Goal: Information Seeking & Learning: Learn about a topic

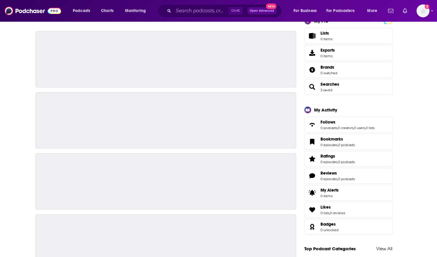
scroll to position [112, 0]
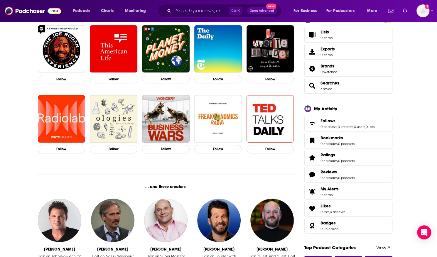
click at [50, 167] on div "Not sure who to follow? Try these podcasts... Follow Follow Follow Follow Follo…" at bounding box center [166, 240] width 261 height 458
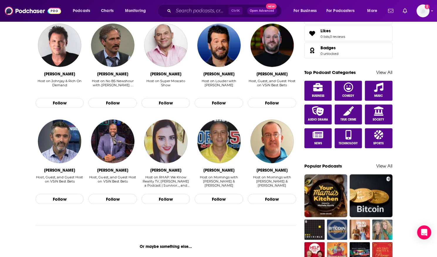
scroll to position [0, 0]
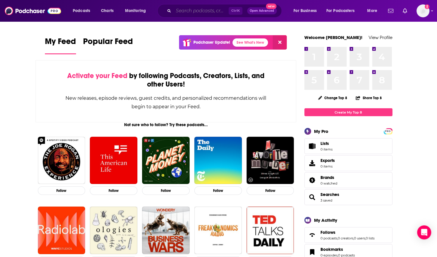
click at [176, 11] on input "Search podcasts, credits, & more..." at bounding box center [201, 10] width 55 height 9
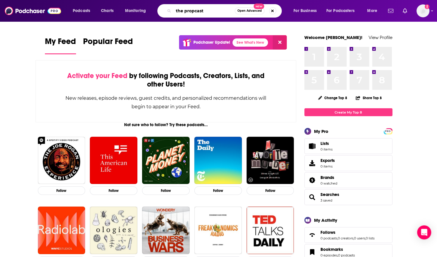
type input "the propcast"
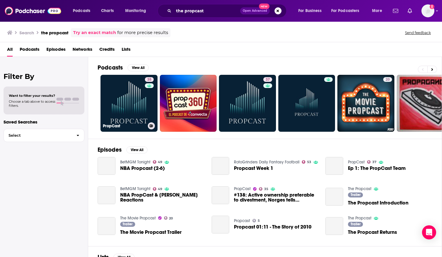
click at [127, 93] on link "35 PropCast" at bounding box center [128, 103] width 57 height 57
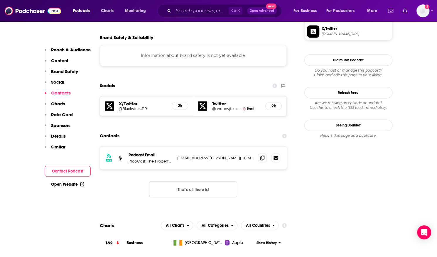
scroll to position [493, 0]
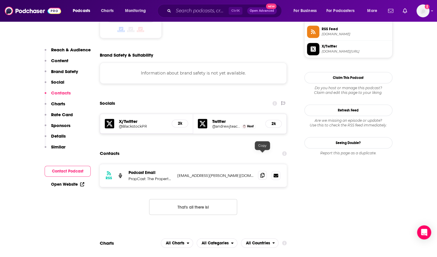
click at [264, 173] on icon at bounding box center [263, 175] width 4 height 5
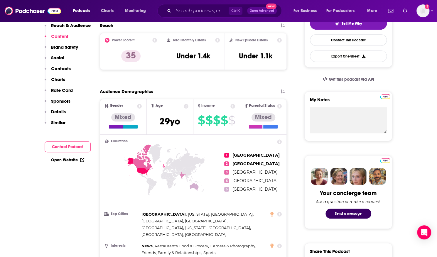
scroll to position [0, 0]
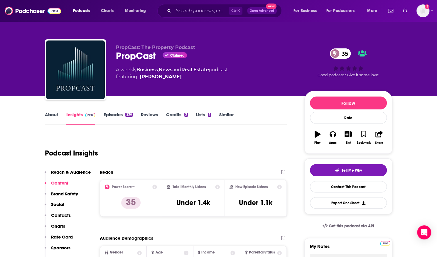
click at [57, 117] on link "About" at bounding box center [51, 119] width 13 height 14
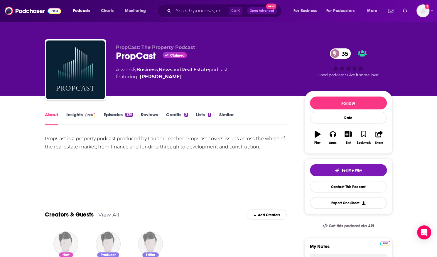
click at [83, 120] on link "Insights" at bounding box center [80, 119] width 29 height 14
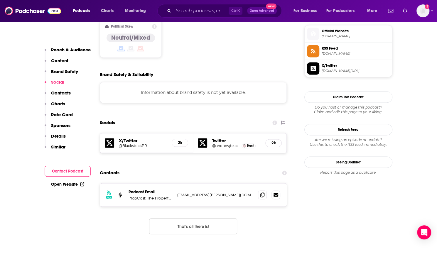
scroll to position [479, 0]
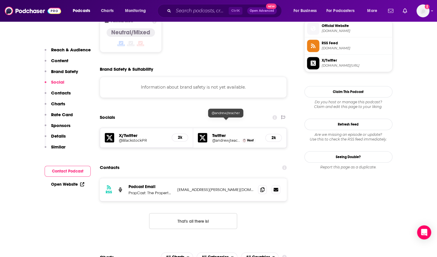
click at [223, 138] on h5 "@andrewjteacher" at bounding box center [226, 140] width 28 height 4
